Goal: Entertainment & Leisure: Consume media (video, audio)

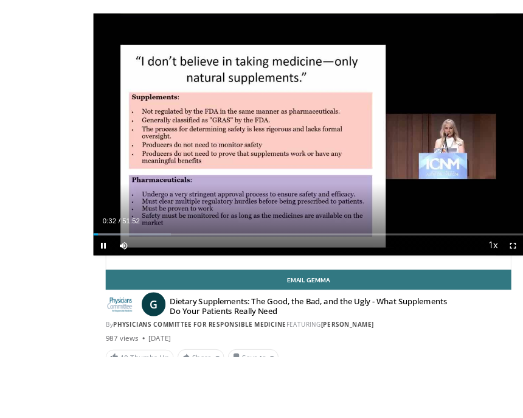
scroll to position [53, 0]
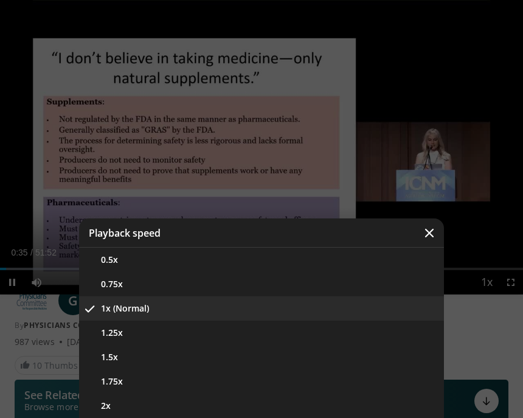
click at [221, 359] on button "1.5x" at bounding box center [261, 357] width 365 height 24
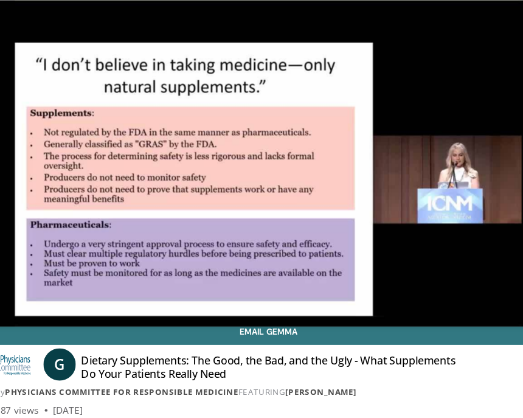
scroll to position [42, 0]
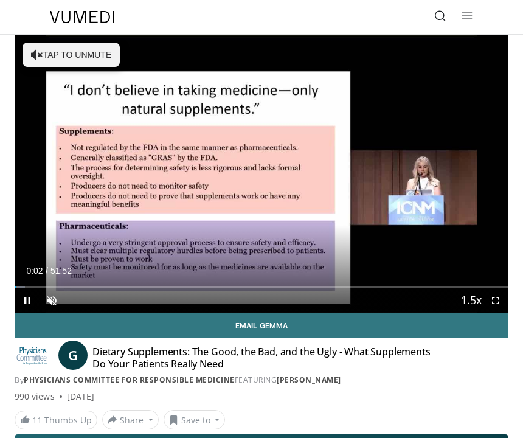
click at [248, 283] on div "Loaded : 1.92%" at bounding box center [261, 283] width 492 height 12
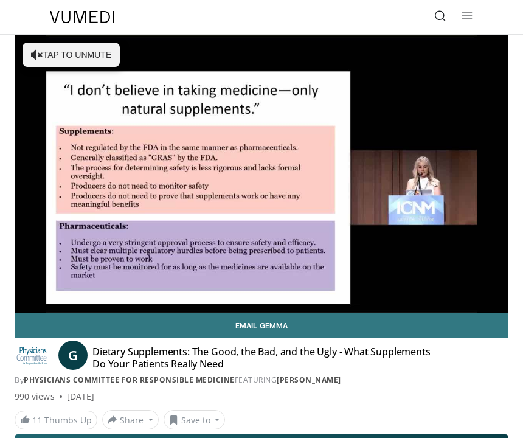
click at [129, 171] on icon "Video Player" at bounding box center [126, 174] width 24 height 24
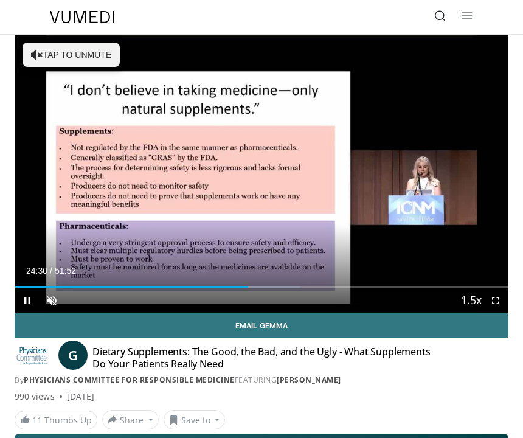
click at [51, 307] on span "Video Player" at bounding box center [52, 300] width 24 height 24
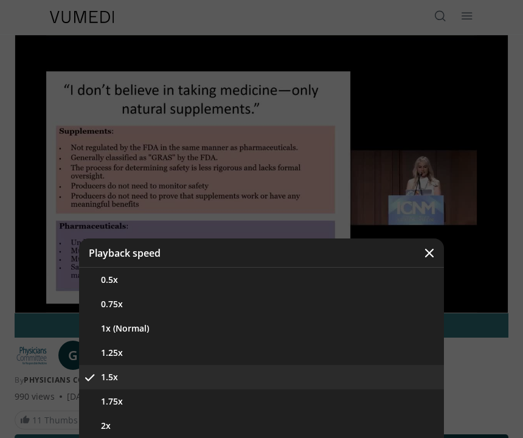
click at [184, 433] on button "2x" at bounding box center [261, 425] width 365 height 24
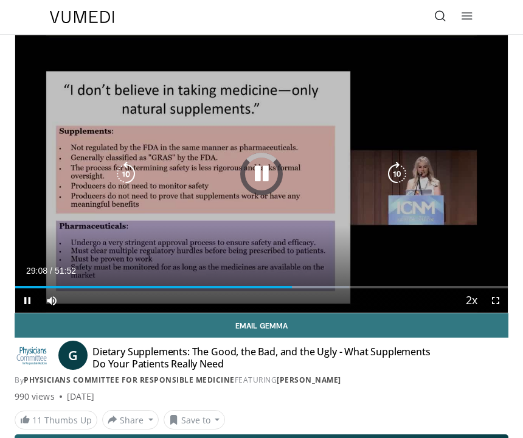
click at [292, 279] on div "Loaded : 67.80%" at bounding box center [261, 283] width 492 height 12
click at [309, 281] on div "Loaded : 69.72%" at bounding box center [261, 283] width 492 height 12
click at [324, 281] on div "Loaded : 79.03%" at bounding box center [261, 283] width 492 height 12
click at [315, 277] on div "Loaded : 82.23%" at bounding box center [261, 283] width 492 height 12
click at [304, 280] on div "Loaded : 82.55%" at bounding box center [261, 283] width 492 height 12
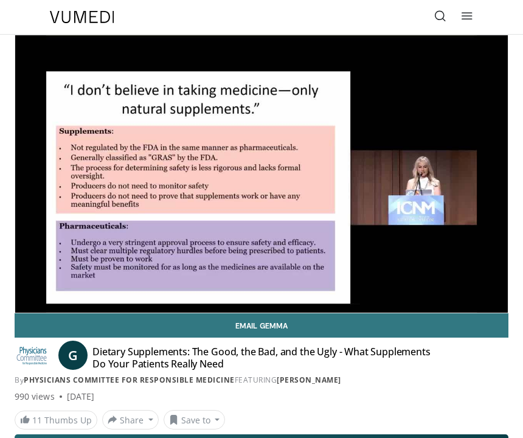
click at [273, 170] on icon "Video Player" at bounding box center [261, 174] width 24 height 24
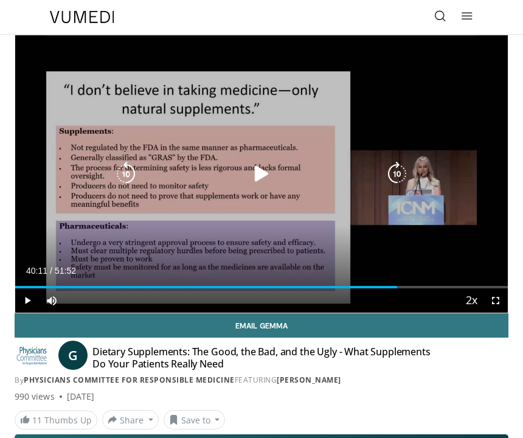
click at [258, 176] on icon "Video Player" at bounding box center [261, 174] width 24 height 24
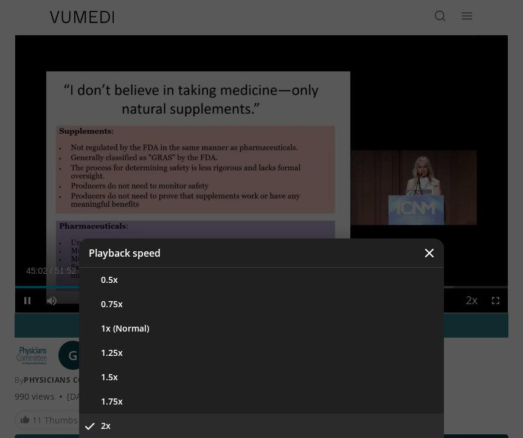
click at [151, 350] on button "1.25x" at bounding box center [261, 352] width 365 height 24
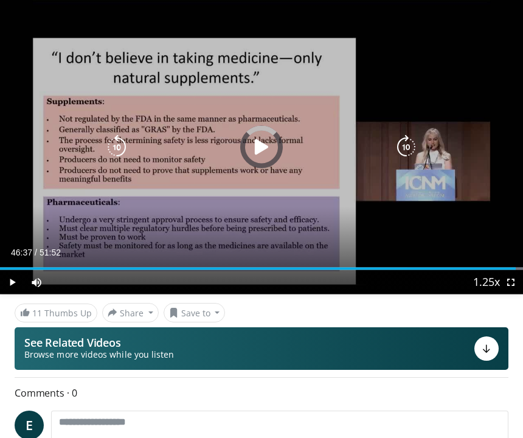
scroll to position [120, 0]
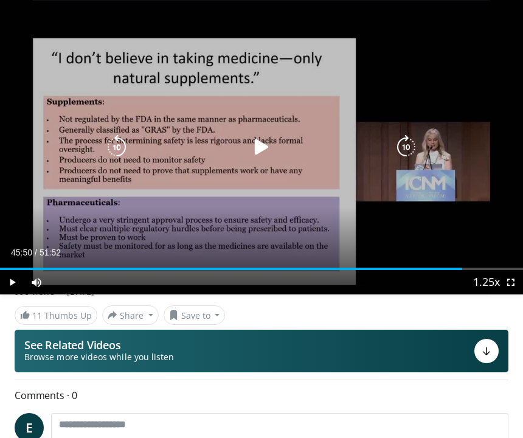
click at [441, 265] on div "Loaded : 0.00%" at bounding box center [261, 264] width 523 height 12
click at [487, 265] on div "Loaded : 89.88%" at bounding box center [261, 264] width 523 height 12
click at [496, 267] on div "Progress Bar" at bounding box center [495, 268] width 56 height 2
click at [500, 268] on div "Loaded : 95.11%" at bounding box center [261, 268] width 523 height 2
click at [508, 263] on div "Loaded : 99.99%" at bounding box center [261, 264] width 523 height 12
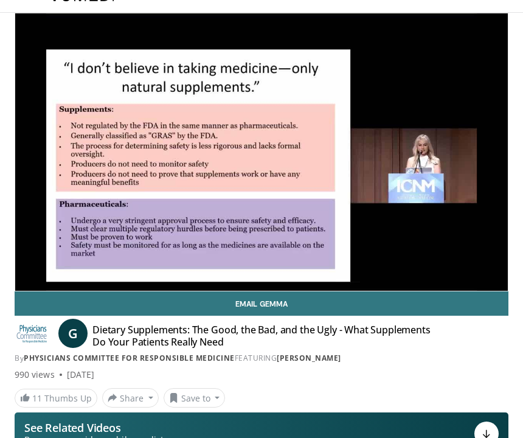
scroll to position [0, 0]
